Goal: Task Accomplishment & Management: Use online tool/utility

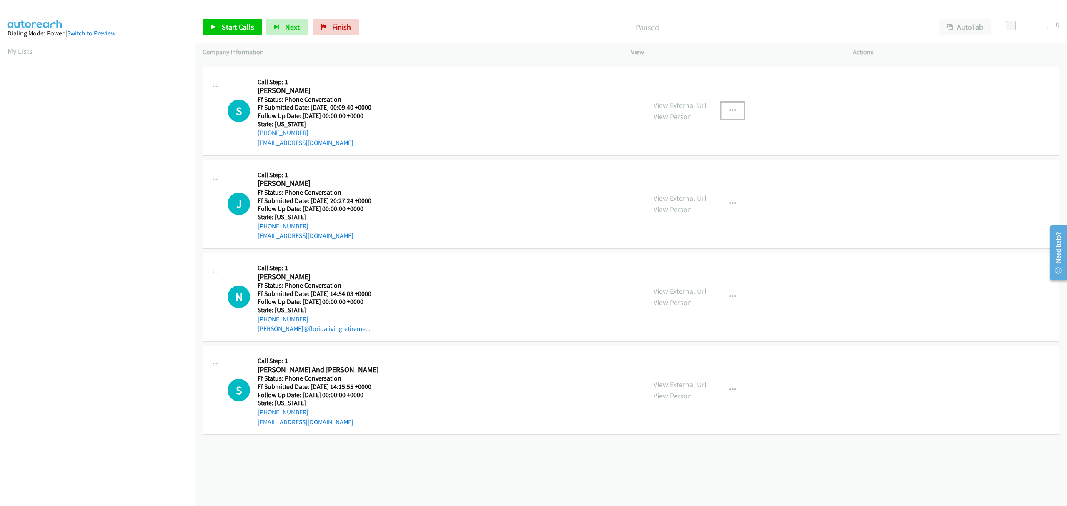
click at [731, 112] on icon "button" at bounding box center [733, 111] width 7 height 7
click at [656, 166] on link "Skip Call" at bounding box center [688, 165] width 111 height 17
click at [727, 202] on button "button" at bounding box center [733, 204] width 23 height 17
click at [666, 259] on link "Skip Call" at bounding box center [688, 258] width 111 height 17
click at [730, 294] on icon "button" at bounding box center [733, 297] width 7 height 7
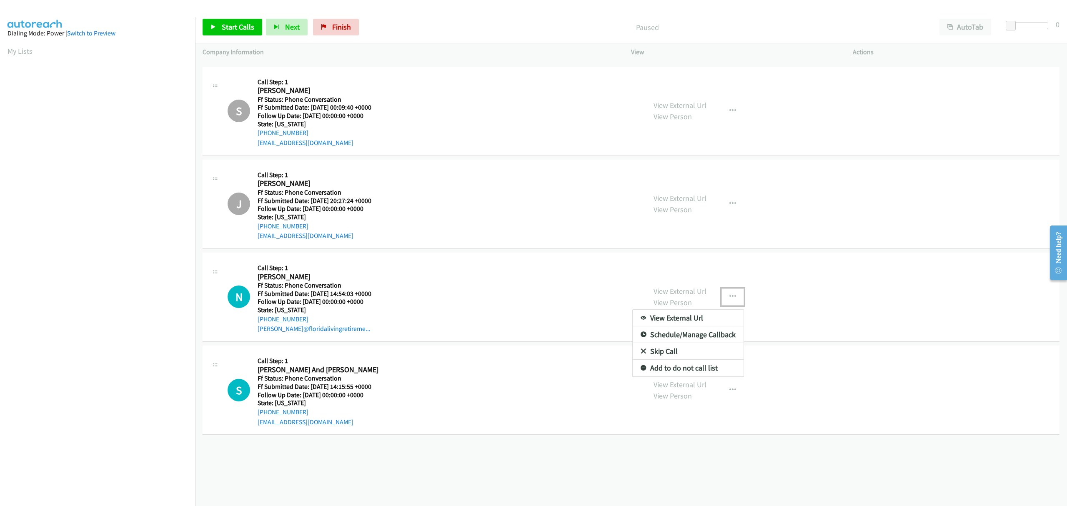
click at [673, 349] on link "Skip Call" at bounding box center [688, 351] width 111 height 17
drag, startPoint x: 681, startPoint y: 377, endPoint x: 673, endPoint y: 384, distance: 10.4
click at [723, 389] on button "button" at bounding box center [733, 390] width 23 height 17
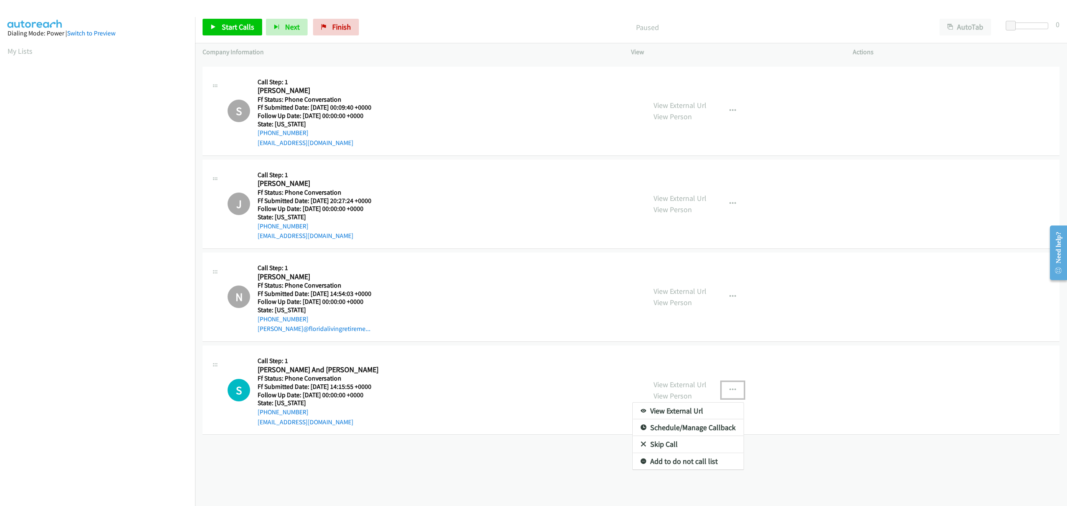
click at [655, 444] on link "Skip Call" at bounding box center [688, 444] width 111 height 17
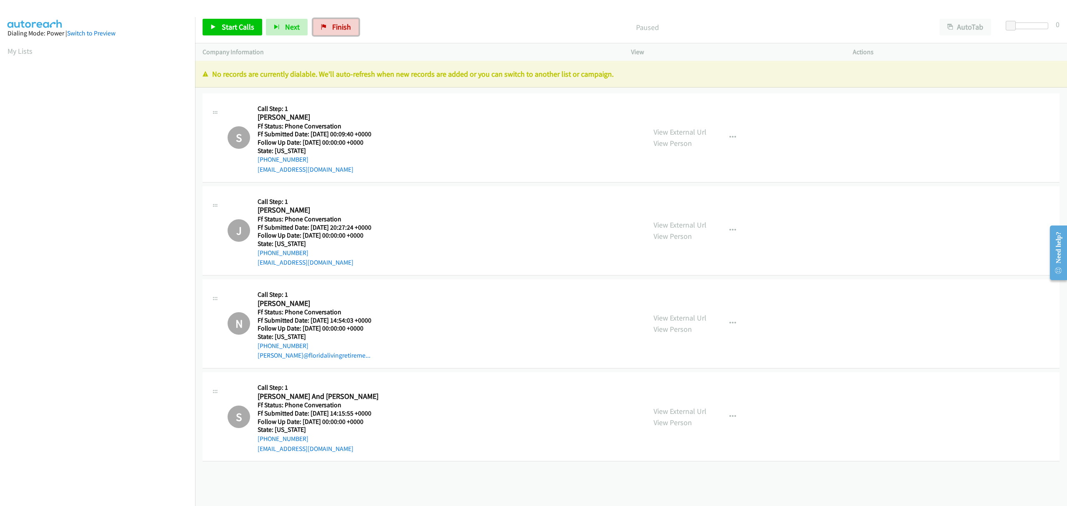
drag, startPoint x: 322, startPoint y: 26, endPoint x: 576, endPoint y: 34, distance: 254.0
click at [322, 26] on icon at bounding box center [324, 28] width 6 height 6
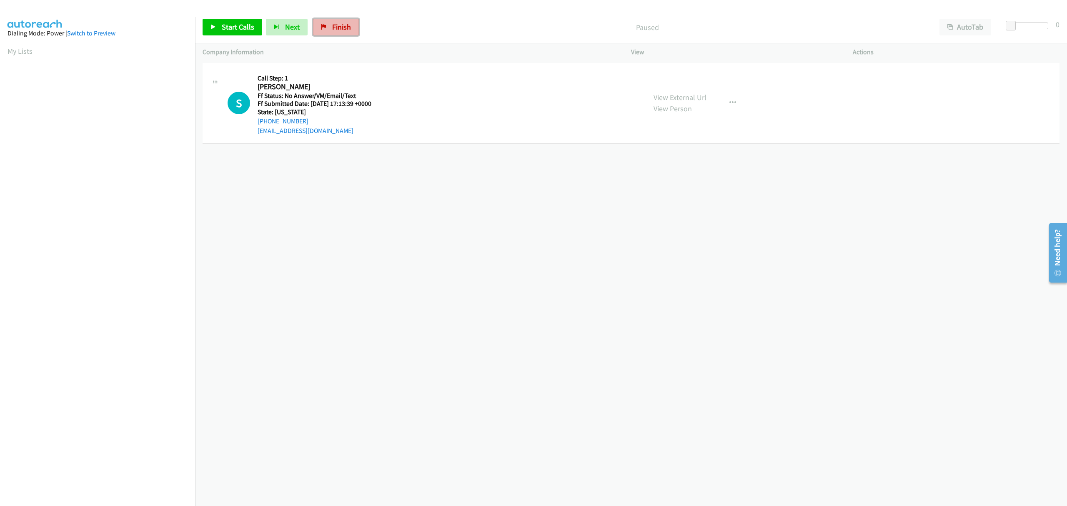
click at [340, 28] on span "Finish" at bounding box center [341, 27] width 19 height 10
